Goal: Transaction & Acquisition: Purchase product/service

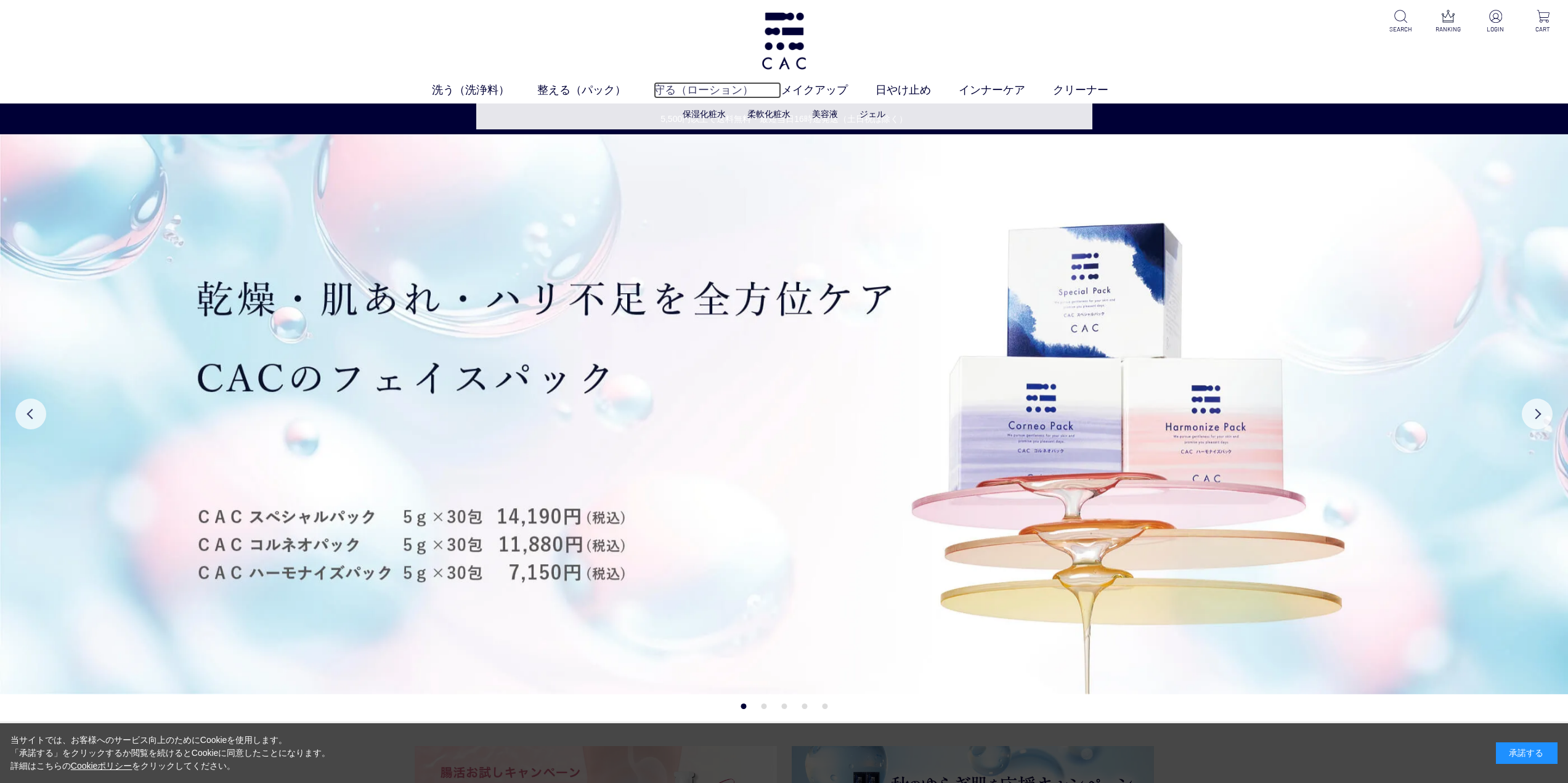
click at [708, 89] on link "守る（ローション）" at bounding box center [717, 90] width 128 height 17
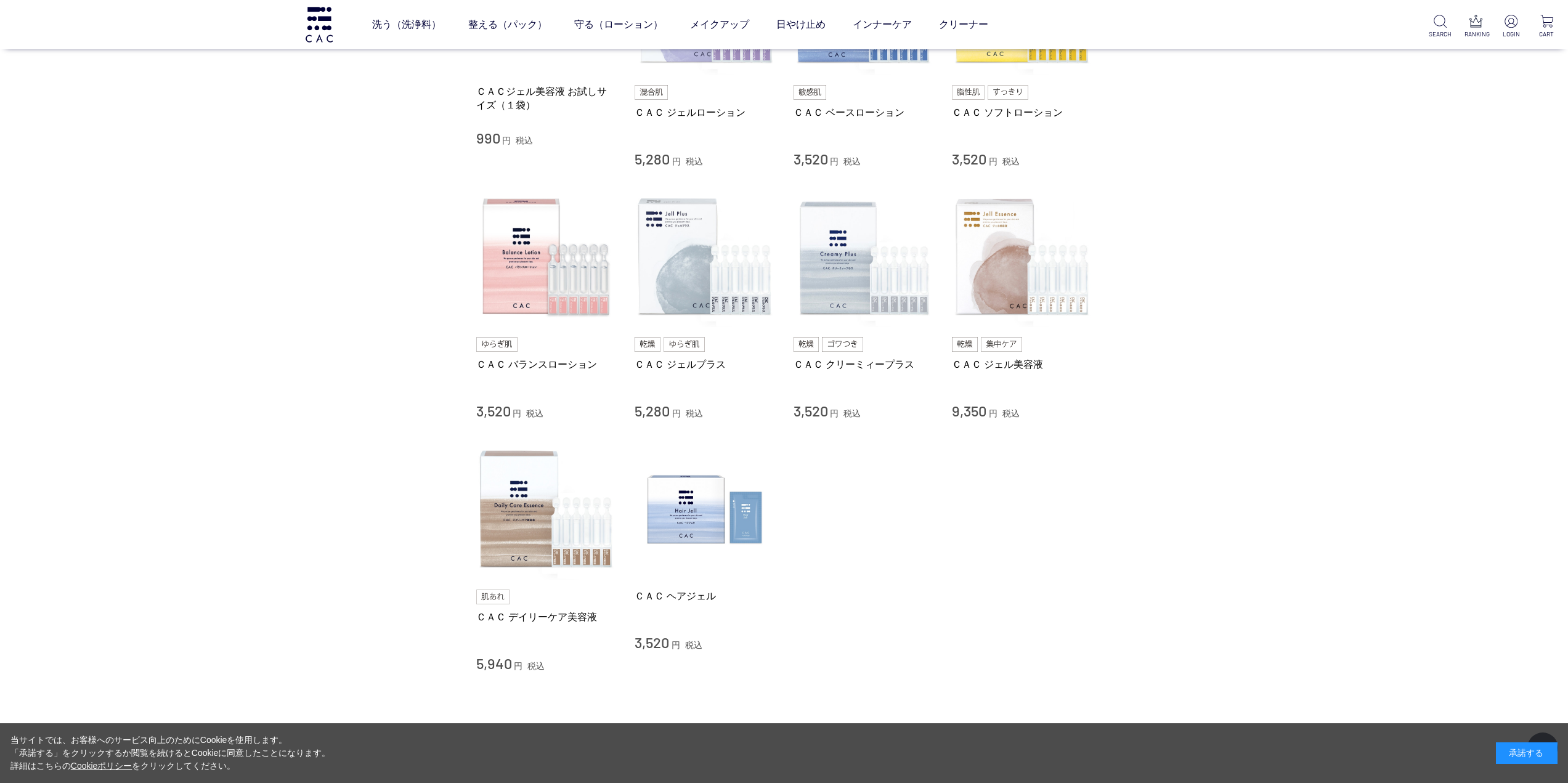
scroll to position [370, 0]
click at [1006, 274] on img at bounding box center [1022, 256] width 140 height 140
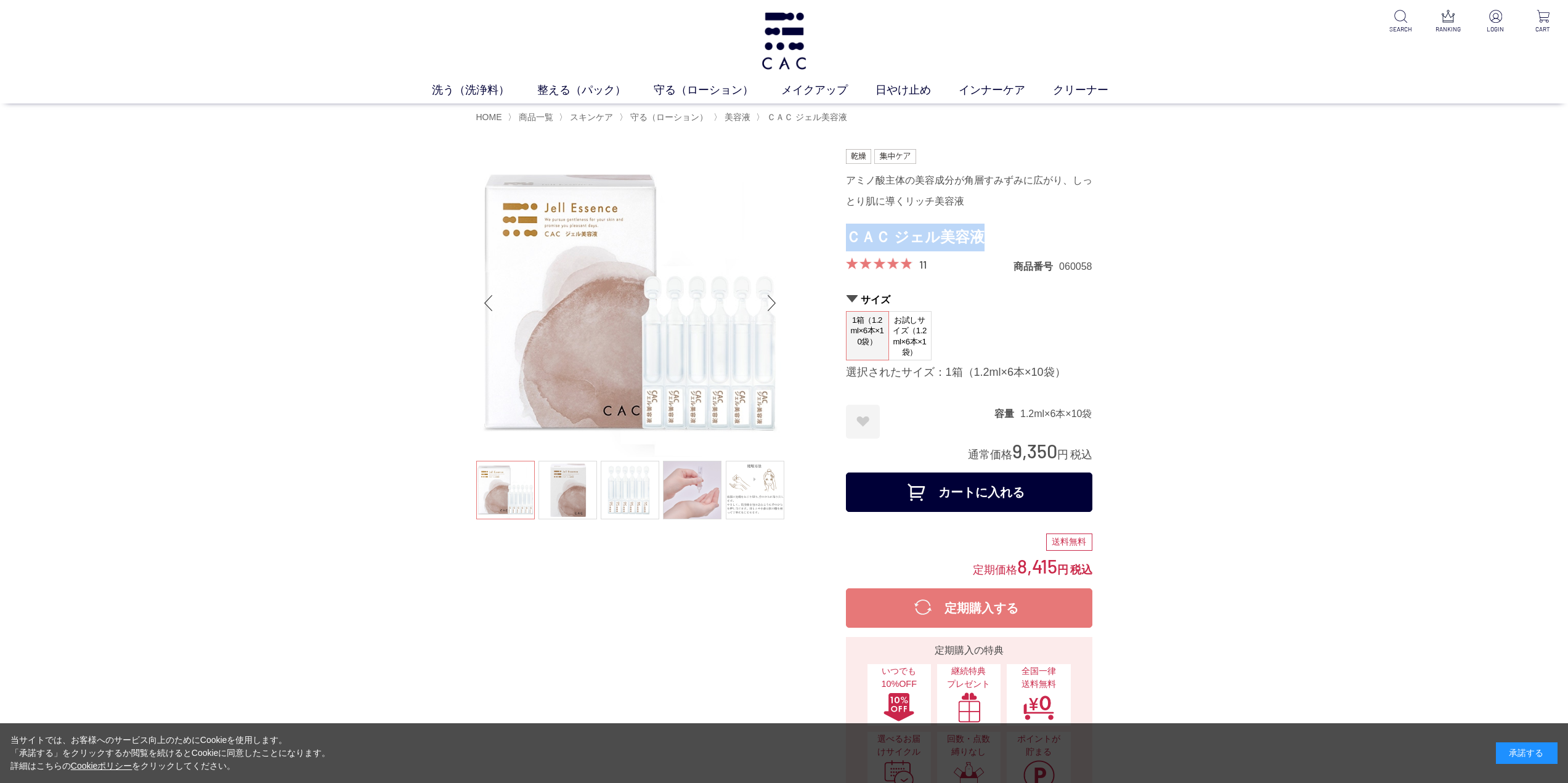
drag, startPoint x: 990, startPoint y: 239, endPoint x: 849, endPoint y: 242, distance: 141.0
click at [849, 242] on h1 "ＣＡＣ ジェル美容液" at bounding box center [969, 237] width 247 height 28
copy h1 "ＣＡＣ ジェル美容液"
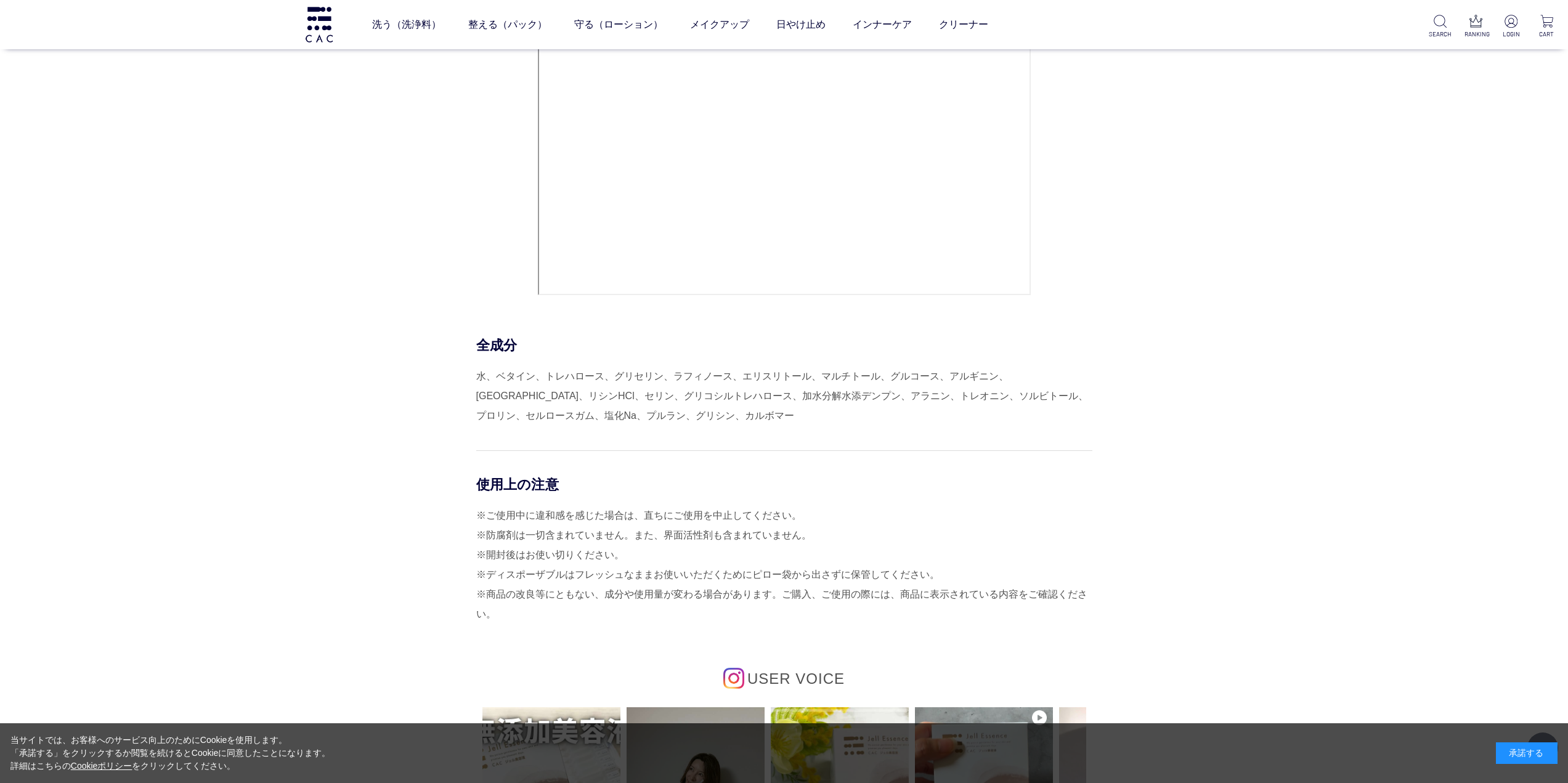
scroll to position [5853, 0]
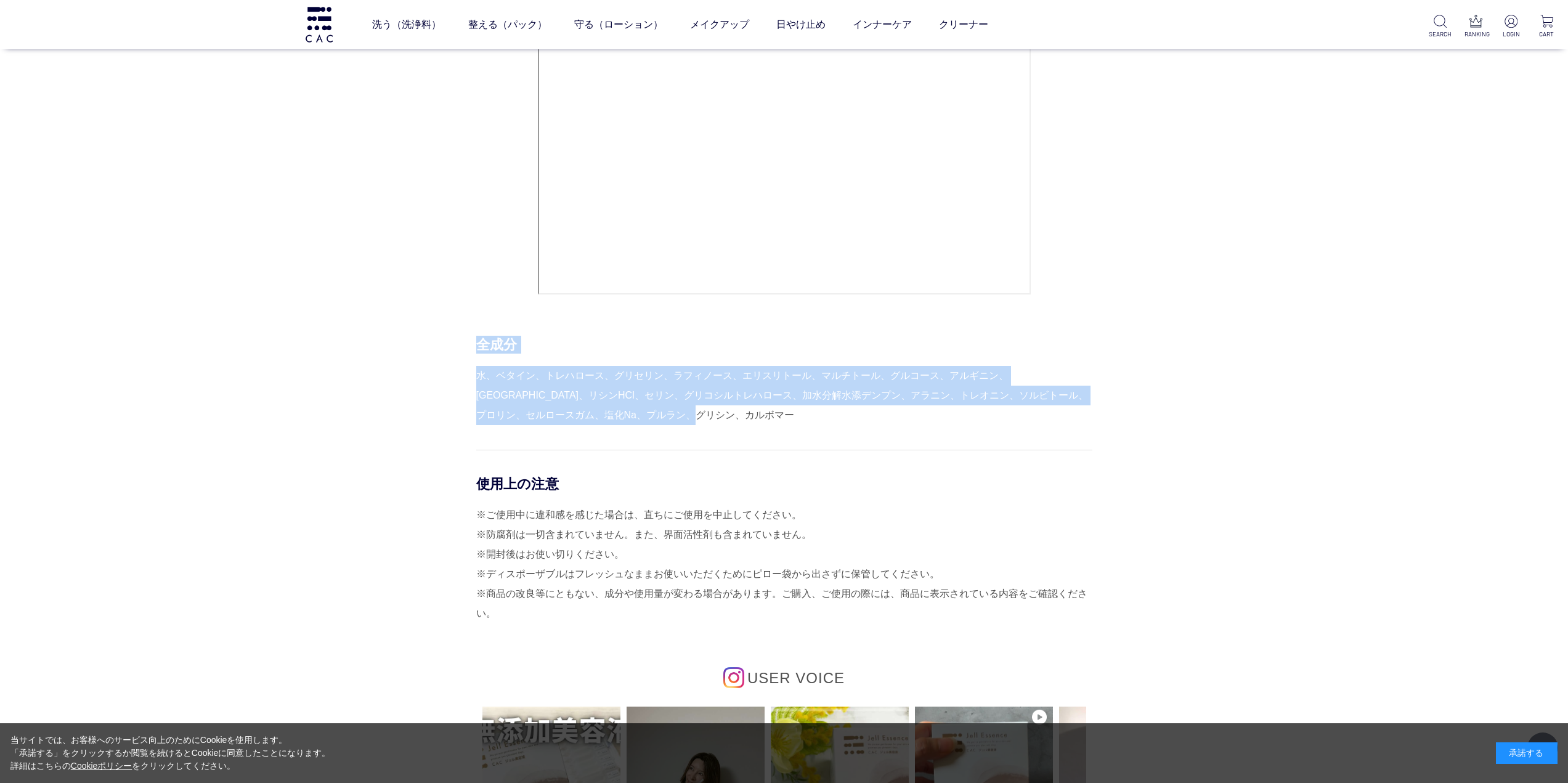
drag, startPoint x: 675, startPoint y: 414, endPoint x: 481, endPoint y: 345, distance: 205.9
click at [481, 345] on div "全成分 水、ベタイン、トレハロース、グリセリン、ラフィノース、エリスリトール、マルチトール、グルコース、アルギニン、キサンタンガム、リシンHCl、セリン、グリ…" at bounding box center [784, 380] width 616 height 89
copy div "全成分 水、ベタイン、トレハロース、グリセリン、ラフィノース、エリスリトール、マルチトール、グルコース、アルギニン、キサンタンガム、リシンHCl、セリン、グリ…"
